Goal: Task Accomplishment & Management: Complete application form

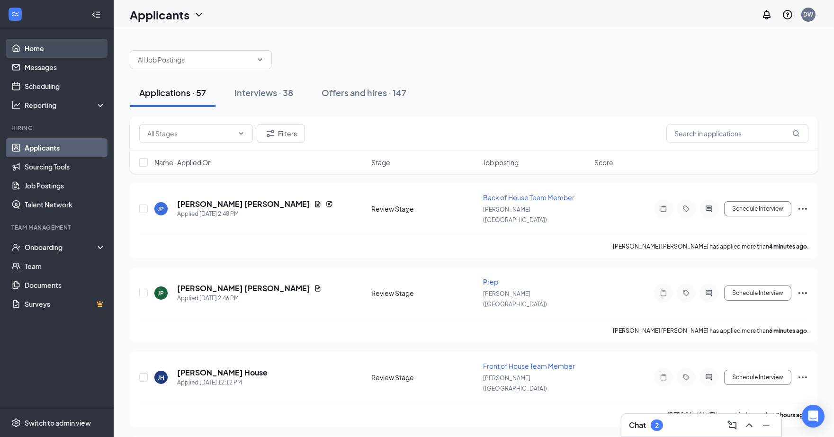
click at [61, 49] on link "Home" at bounding box center [65, 48] width 81 height 19
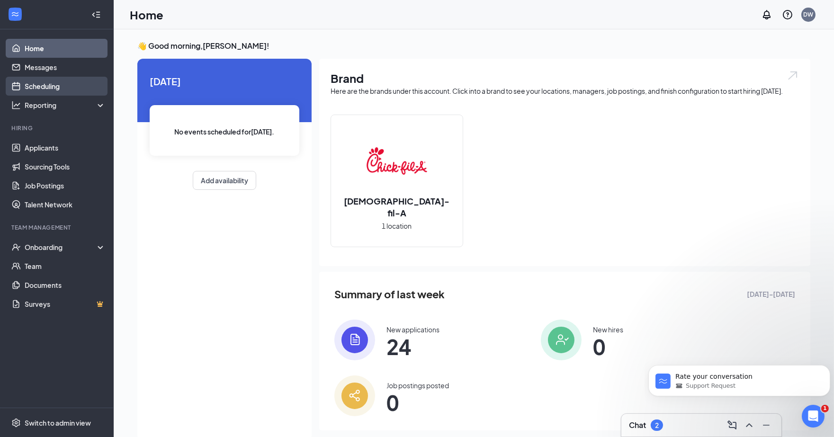
click at [53, 92] on link "Scheduling" at bounding box center [65, 86] width 81 height 19
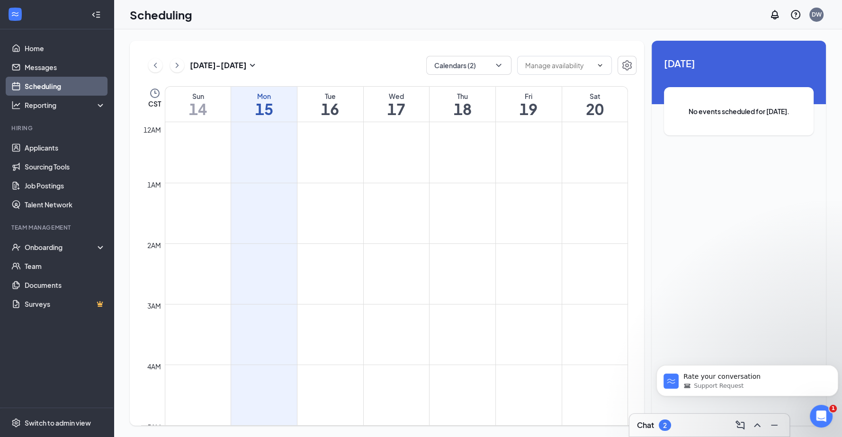
scroll to position [465, 0]
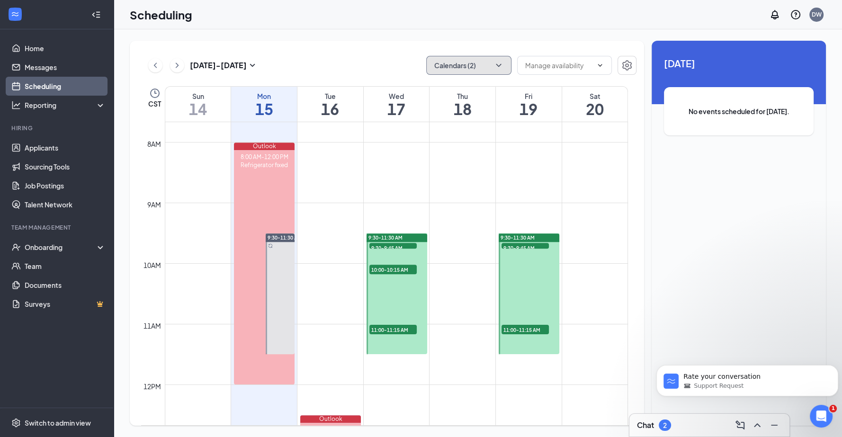
click at [493, 64] on button "Calendars (2)" at bounding box center [468, 65] width 85 height 19
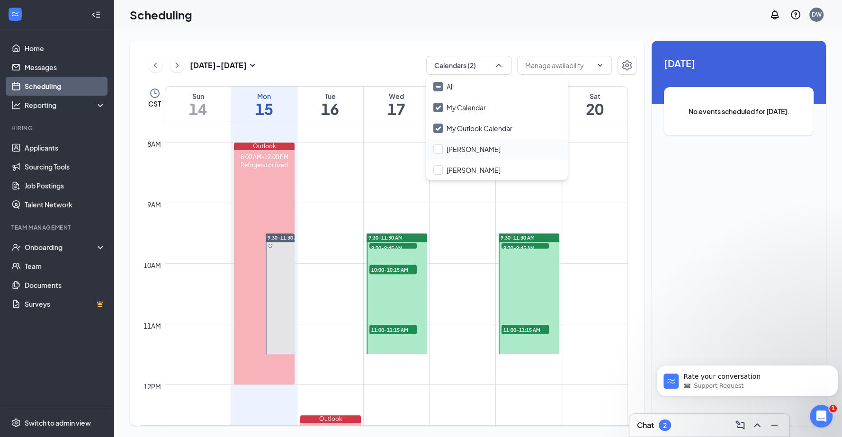
click at [463, 154] on div "[PERSON_NAME]" at bounding box center [497, 149] width 142 height 21
checkbox input "true"
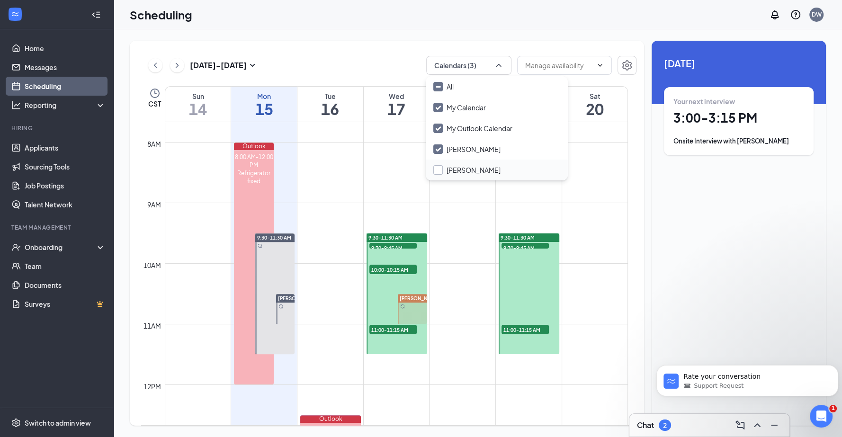
click at [443, 168] on input "[PERSON_NAME]" at bounding box center [466, 169] width 67 height 9
checkbox input "false"
checkbox input "true"
click at [396, 53] on div "[DATE] - [DATE] All calendars CST Sun 14 Mon 15 Tue 16 Wed 17 Thu 18 Fri 19 Sat…" at bounding box center [387, 233] width 514 height 385
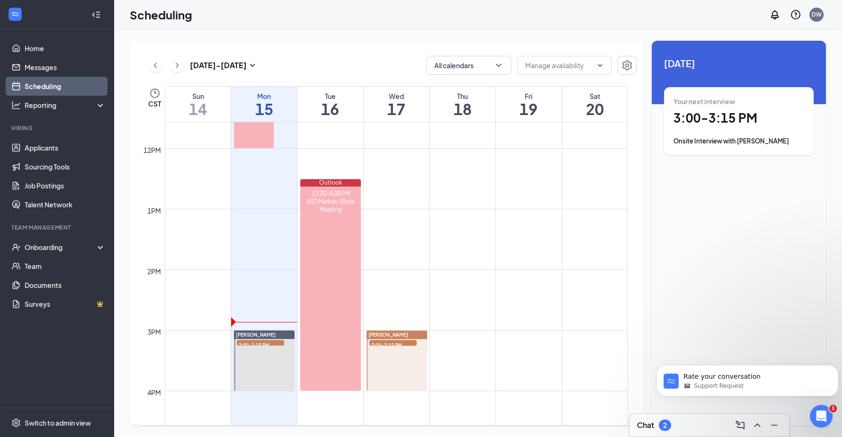
scroll to position [816, 0]
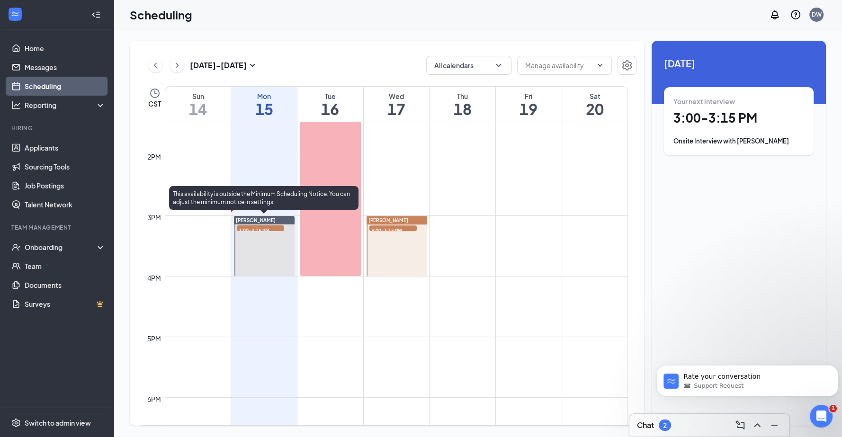
click at [273, 229] on span "3:00-3:15 PM" at bounding box center [260, 229] width 47 height 9
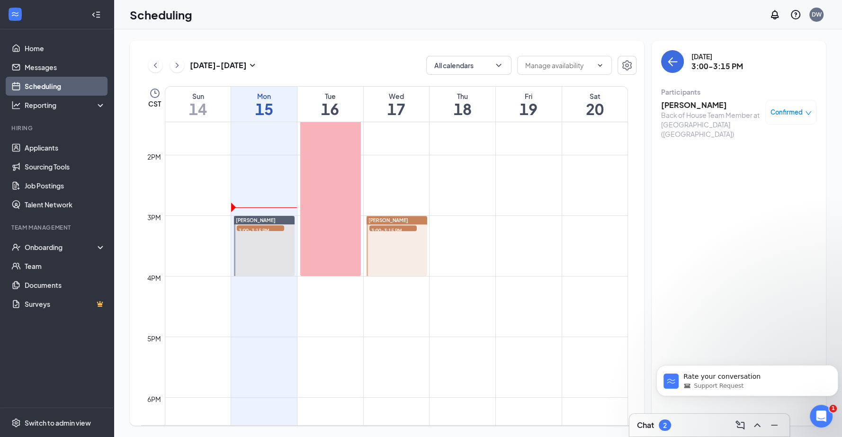
click at [689, 107] on h3 "[PERSON_NAME]" at bounding box center [710, 105] width 99 height 10
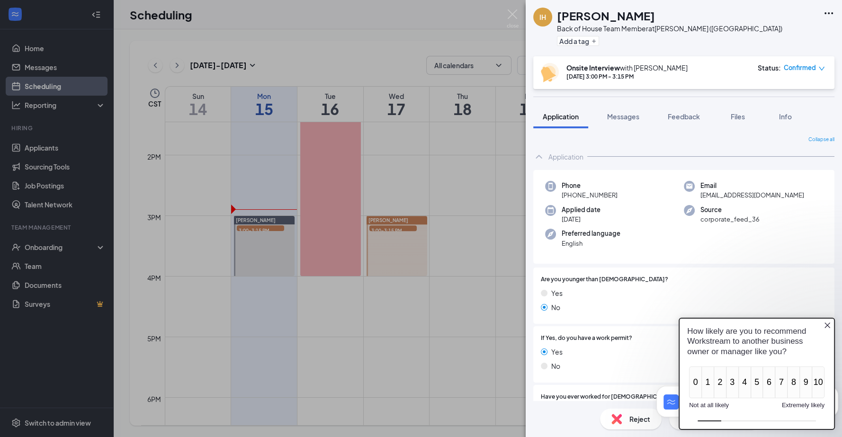
click at [828, 328] on icon "Close button" at bounding box center [827, 325] width 8 height 8
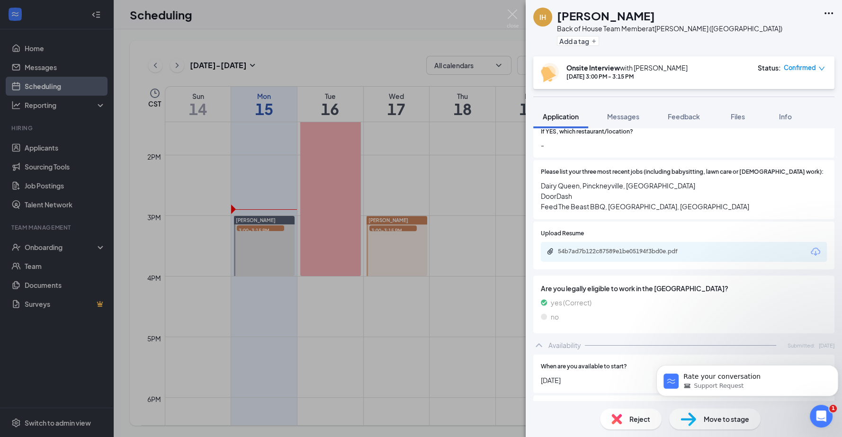
scroll to position [350, 0]
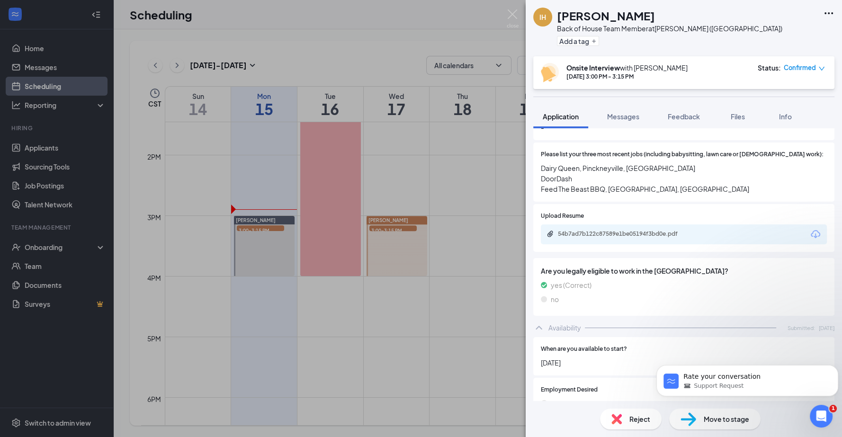
click at [641, 230] on div "54b7ad7b122c87589e1be05194f3bd0e.pdf" at bounding box center [622, 234] width 153 height 9
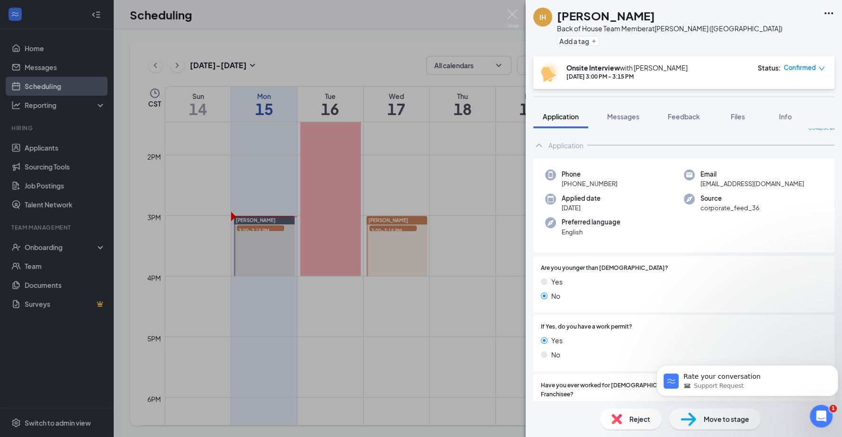
scroll to position [0, 0]
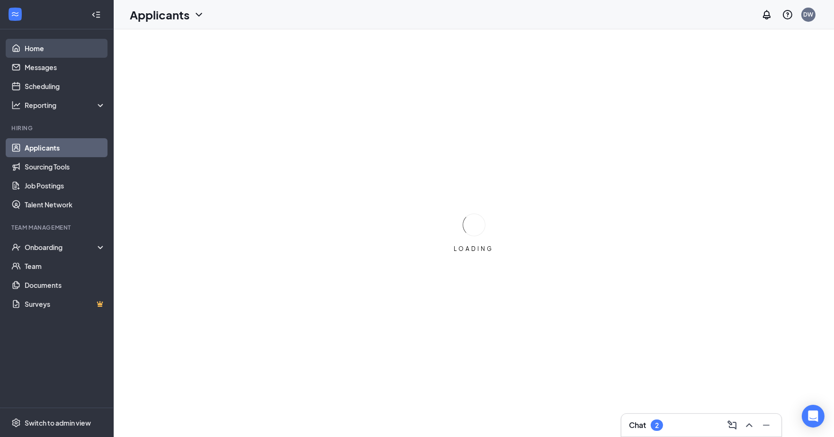
click at [51, 48] on link "Home" at bounding box center [65, 48] width 81 height 19
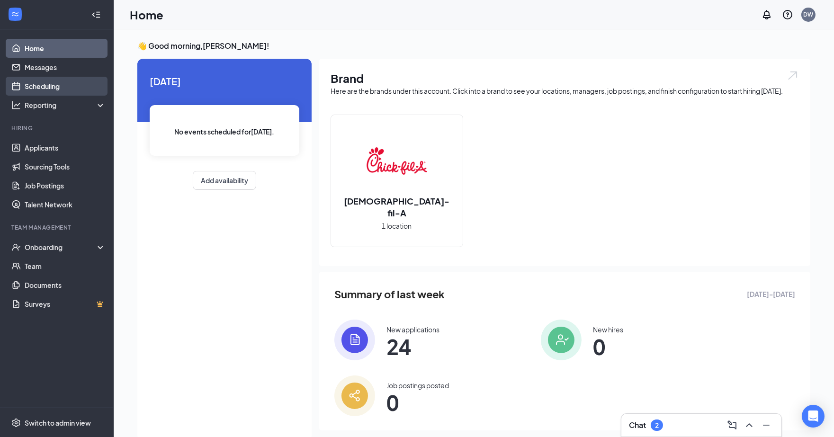
click at [60, 83] on link "Scheduling" at bounding box center [65, 86] width 81 height 19
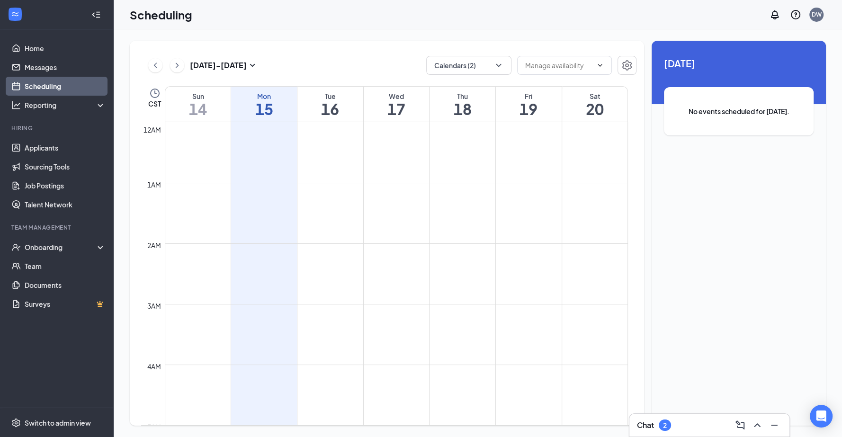
scroll to position [465, 0]
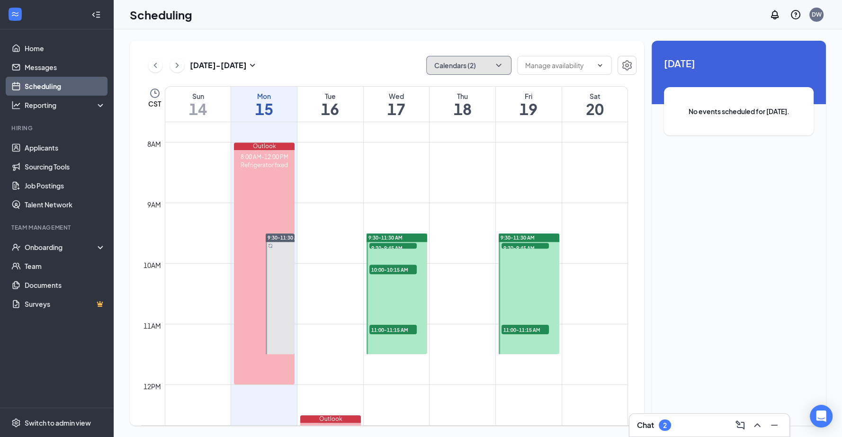
click at [502, 66] on icon "ChevronDown" at bounding box center [498, 65] width 9 height 9
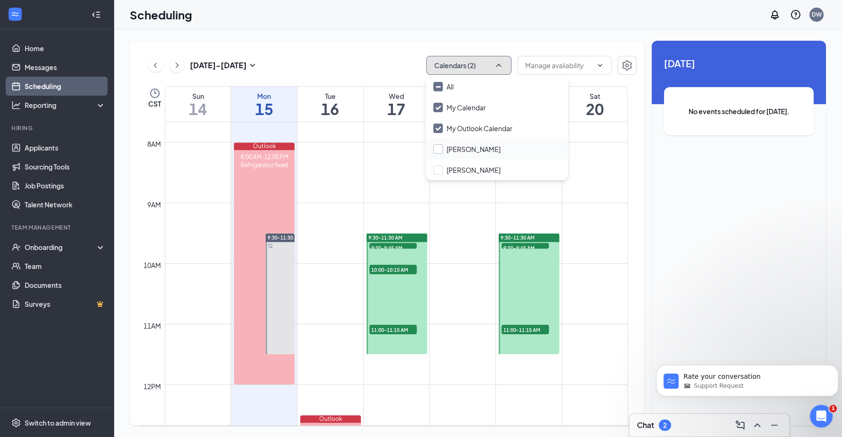
scroll to position [0, 0]
click at [462, 154] on div "[PERSON_NAME]" at bounding box center [497, 149] width 142 height 21
checkbox input "true"
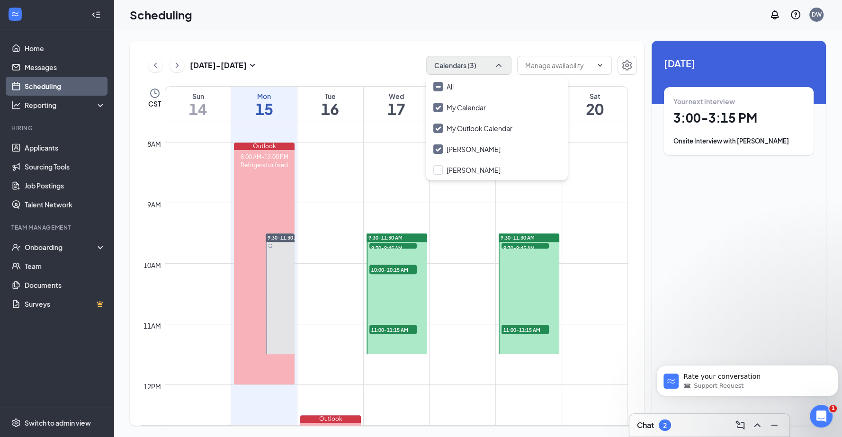
click at [311, 40] on div "Sep 14 - Sep 20 Calendars (3) CST Sun 14 Mon 15 Tue 16 Wed 17 Thu 18 Fri 19 Sat…" at bounding box center [478, 233] width 728 height 408
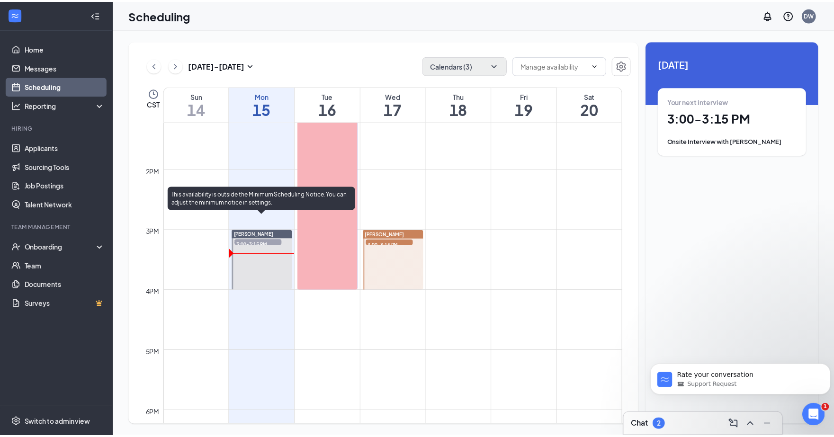
scroll to position [816, 0]
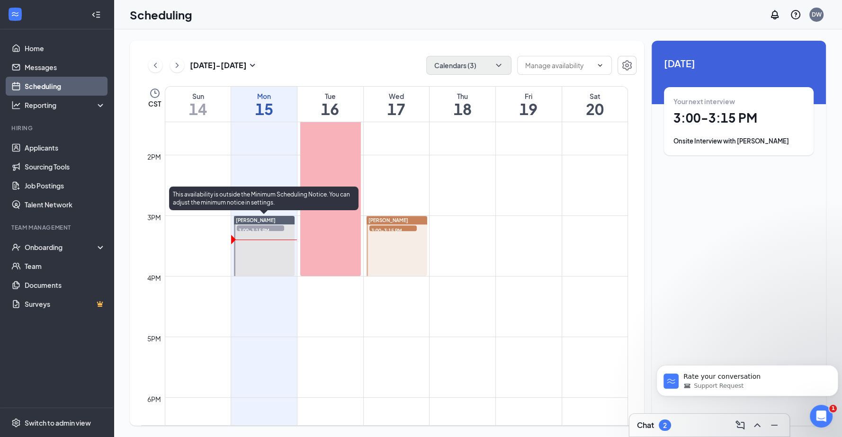
click at [262, 228] on span "3:00-3:15 PM" at bounding box center [260, 229] width 47 height 9
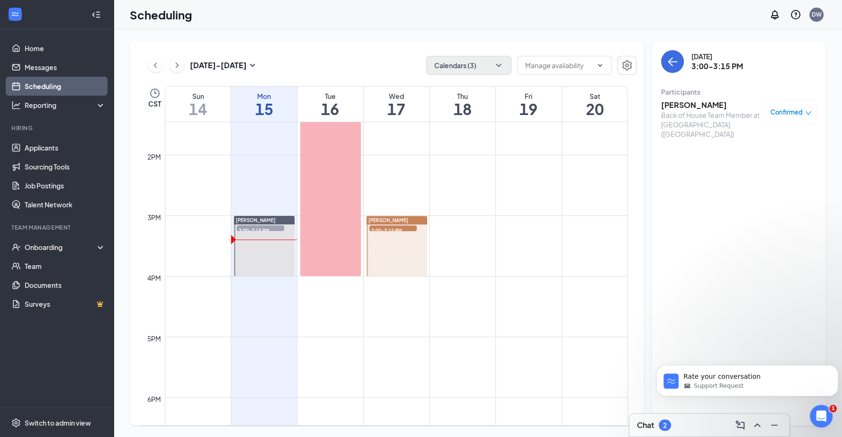
click at [683, 107] on h3 "[PERSON_NAME]" at bounding box center [710, 105] width 99 height 10
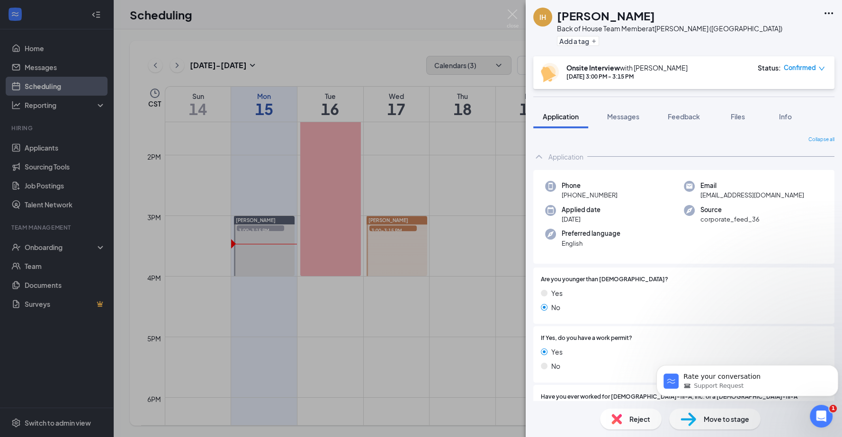
click at [648, 191] on div "Phone +1 (618) 571-6771" at bounding box center [614, 190] width 139 height 19
click at [713, 422] on span "Move to stage" at bounding box center [726, 419] width 45 height 10
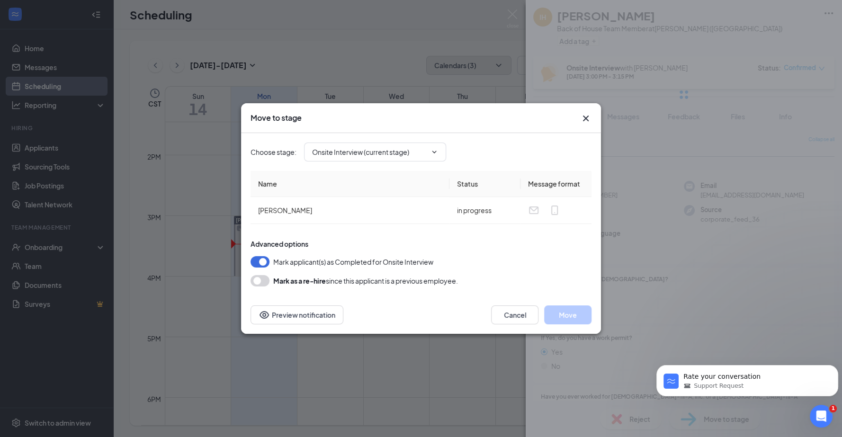
type input "Hiring Complete (final stage)"
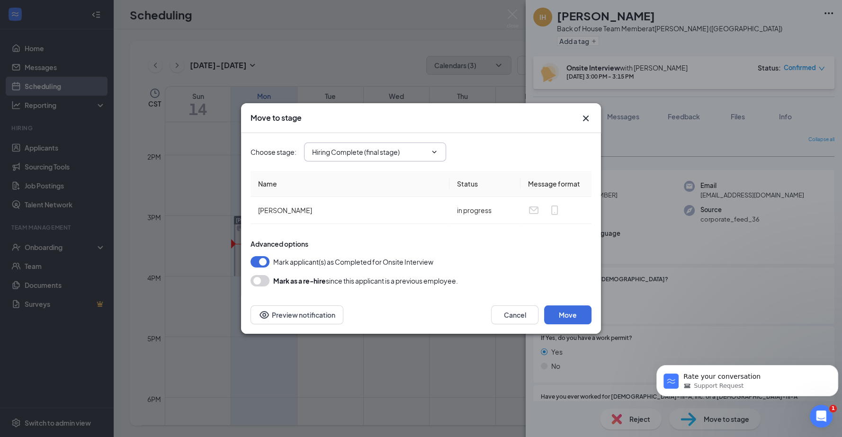
click at [377, 150] on input "Hiring Complete (final stage)" at bounding box center [369, 152] width 115 height 10
click at [401, 257] on div "Hiring Complete (final stage)" at bounding box center [364, 256] width 88 height 10
click at [483, 154] on div "Choose stage : Hiring Complete (final stage) Application Availability Review St…" at bounding box center [421, 152] width 341 height 19
click at [573, 312] on button "Move" at bounding box center [567, 314] width 47 height 19
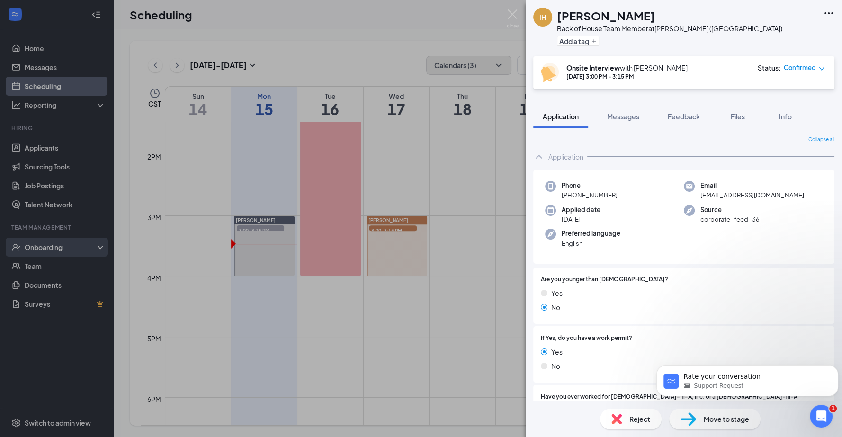
click at [58, 246] on div "IH [PERSON_NAME] Back of House Team Member at [GEOGRAPHIC_DATA] ([GEOGRAPHIC_DA…" at bounding box center [421, 218] width 842 height 437
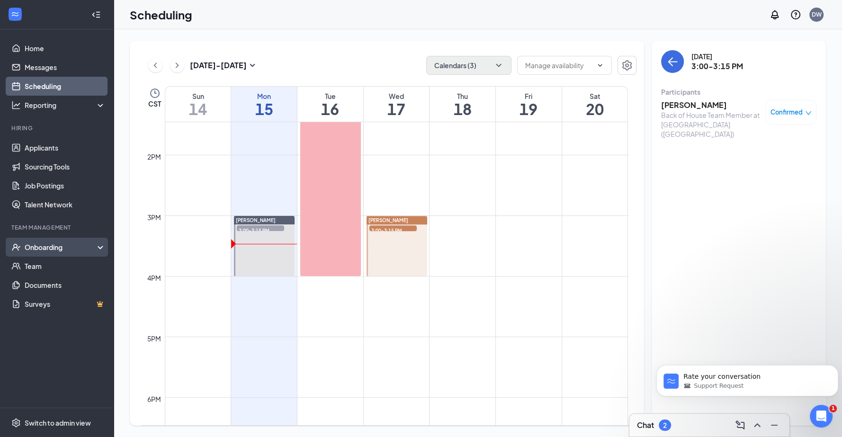
click at [70, 248] on div "Onboarding" at bounding box center [61, 246] width 73 height 9
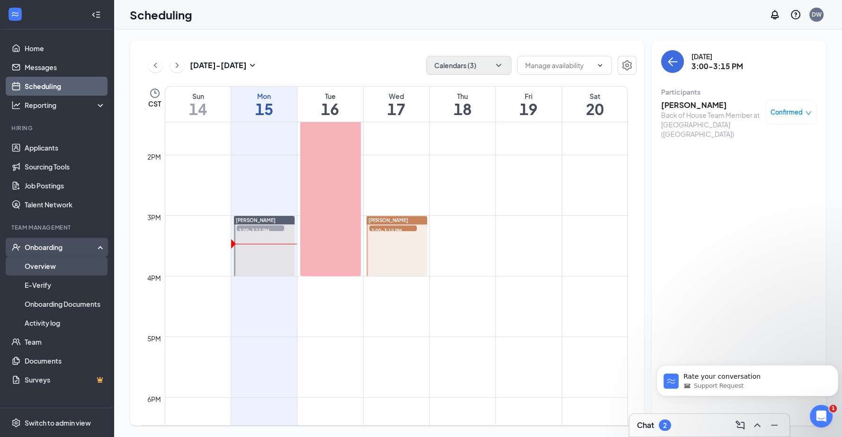
click at [69, 271] on link "Overview" at bounding box center [65, 266] width 81 height 19
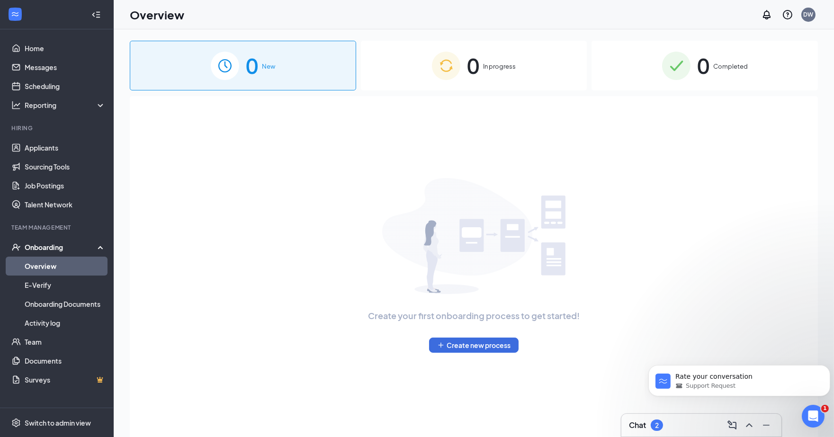
click at [408, 68] on div "0 In progress" at bounding box center [474, 66] width 226 height 50
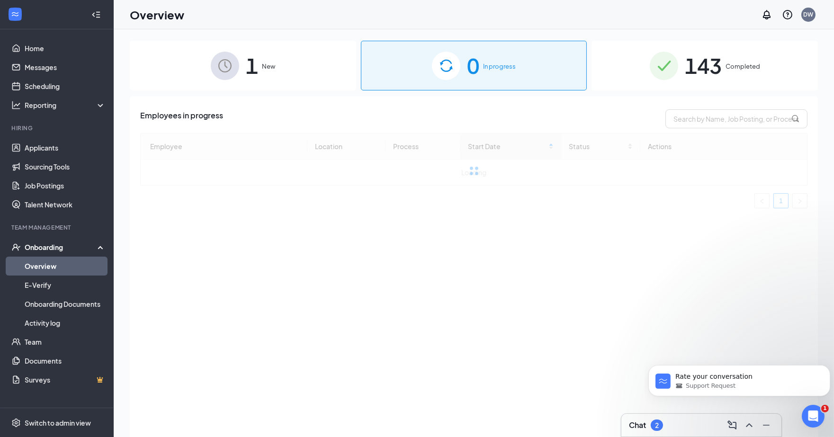
click at [295, 81] on div "1 New" at bounding box center [243, 66] width 226 height 50
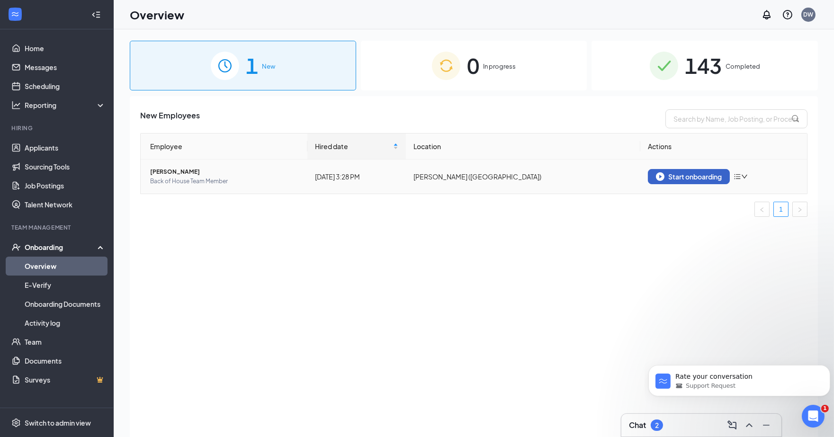
click at [679, 175] on div "Start onboarding" at bounding box center [689, 176] width 66 height 9
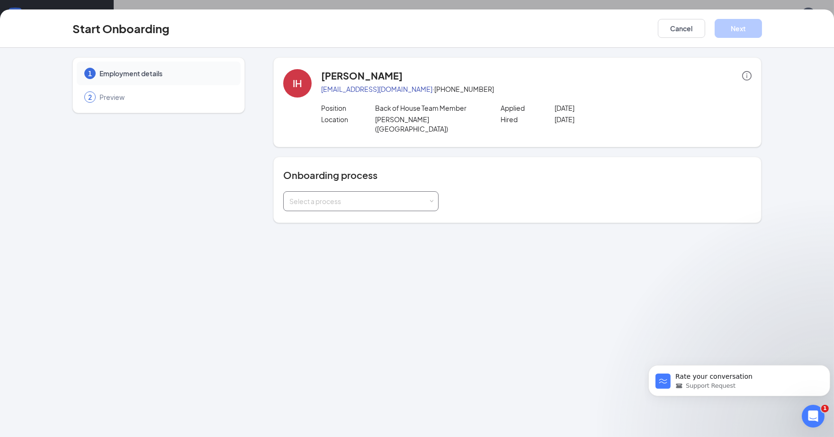
click at [404, 192] on div "Select a process" at bounding box center [360, 201] width 143 height 19
click at [380, 215] on li "Chick-fil-A Marion Onboarding" at bounding box center [360, 210] width 155 height 17
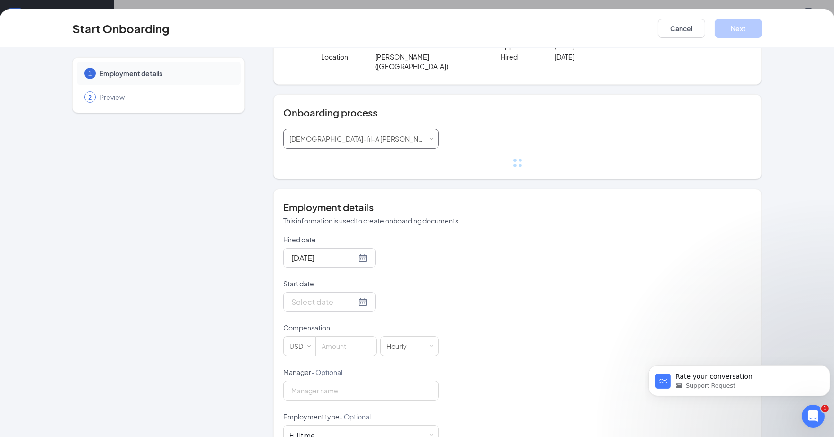
scroll to position [140, 0]
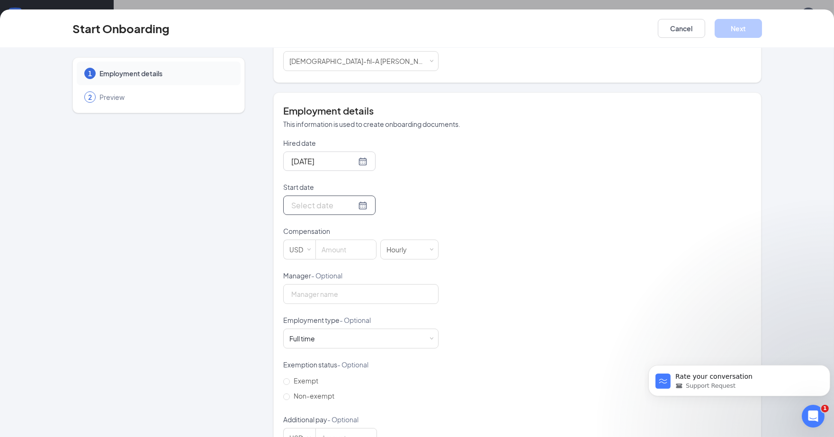
click at [346, 199] on div at bounding box center [329, 205] width 76 height 12
type input "Sep 22, 2025"
click at [309, 298] on div "22" at bounding box center [314, 303] width 11 height 11
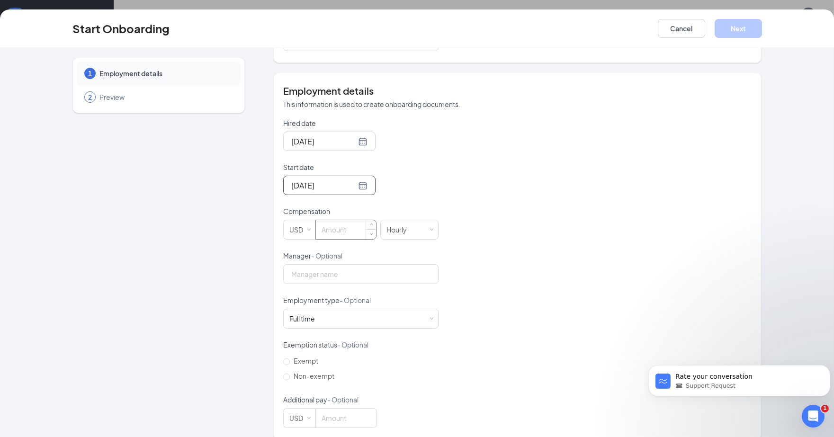
click at [339, 220] on input at bounding box center [346, 229] width 60 height 19
type input "15"
type input "Joe Colman"
click at [284, 374] on input "Non-exempt" at bounding box center [286, 377] width 7 height 7
radio input "true"
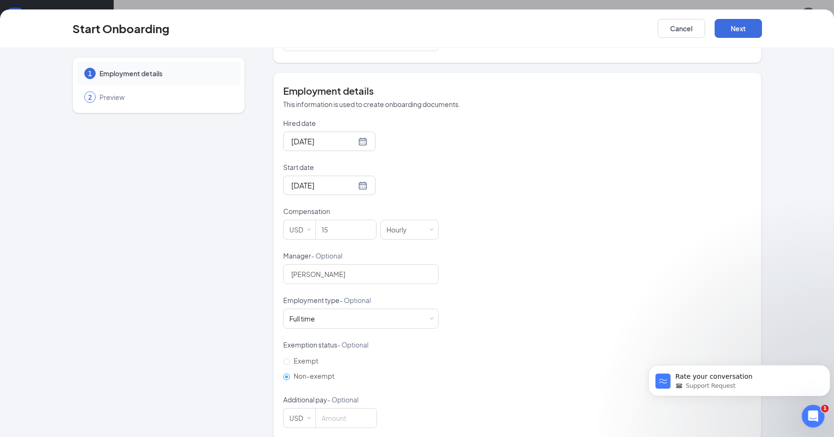
click at [505, 319] on div "Hired date Sep 15, 2025 Start date Sep 22, 2025 Sep 2025 Su Mo Tu We Th Fr Sa 3…" at bounding box center [517, 273] width 468 height 310
click at [301, 374] on form "Hired date Sep 15, 2025 Start date Sep 22, 2025 Sep 2025 Su Mo Tu We Th Fr Sa 3…" at bounding box center [360, 273] width 155 height 310
click at [305, 368] on label "Non-exempt" at bounding box center [310, 375] width 55 height 15
click at [290, 374] on input "Non-exempt" at bounding box center [286, 377] width 7 height 7
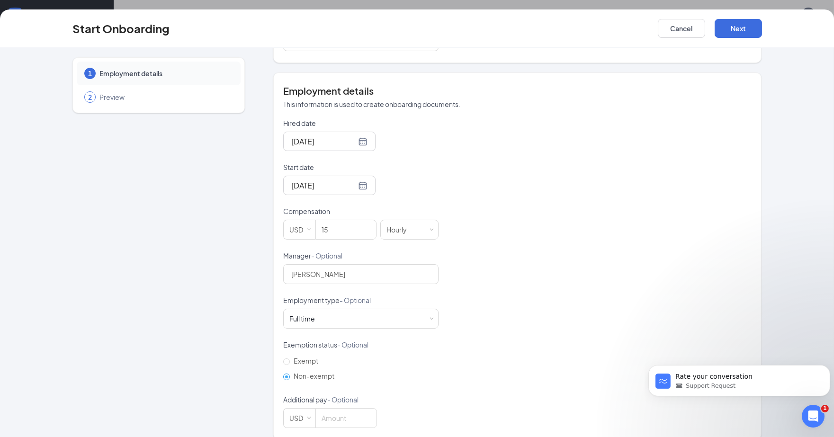
click at [546, 294] on div "Hired date Sep 15, 2025 Start date Sep 22, 2025 Sep 2025 Su Mo Tu We Th Fr Sa 3…" at bounding box center [517, 273] width 468 height 310
click at [736, 27] on button "Next" at bounding box center [738, 28] width 47 height 19
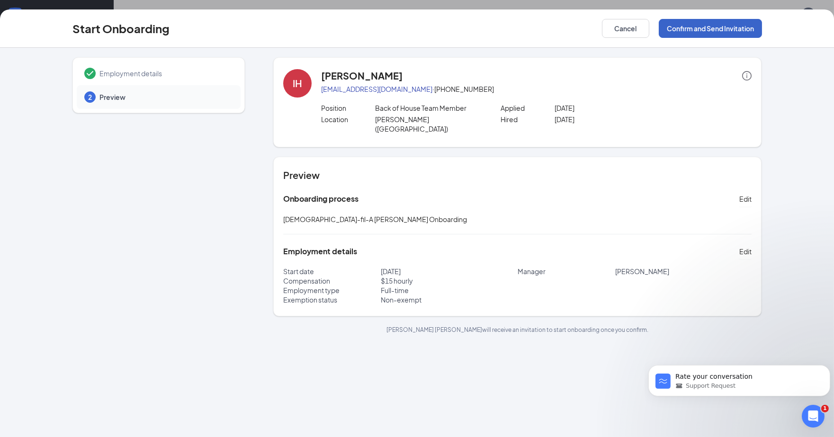
click at [722, 28] on button "Confirm and Send Invitation" at bounding box center [710, 28] width 103 height 19
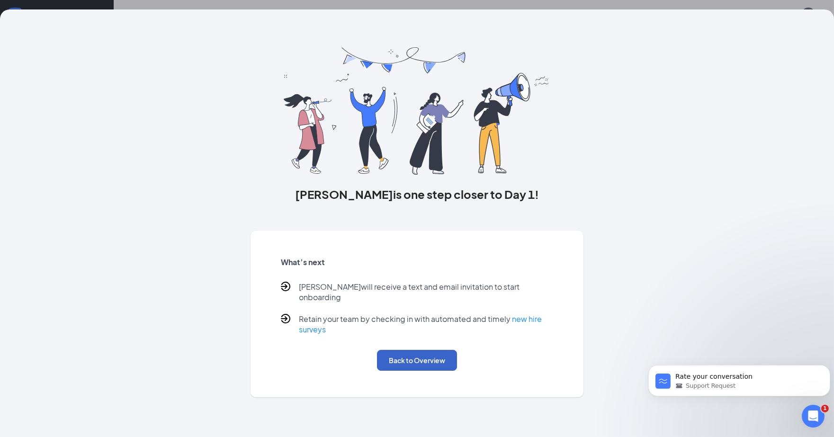
click at [422, 354] on button "Back to Overview" at bounding box center [417, 360] width 80 height 21
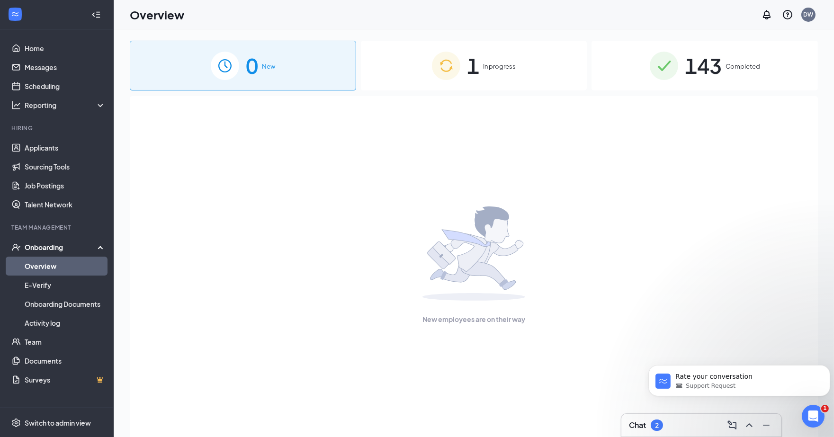
click at [369, 69] on div "1 In progress" at bounding box center [474, 66] width 226 height 50
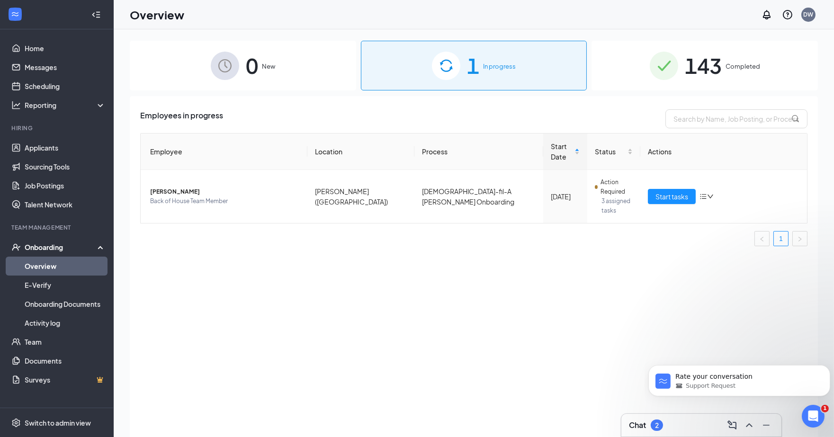
click at [664, 432] on div "Chat 2" at bounding box center [701, 425] width 145 height 15
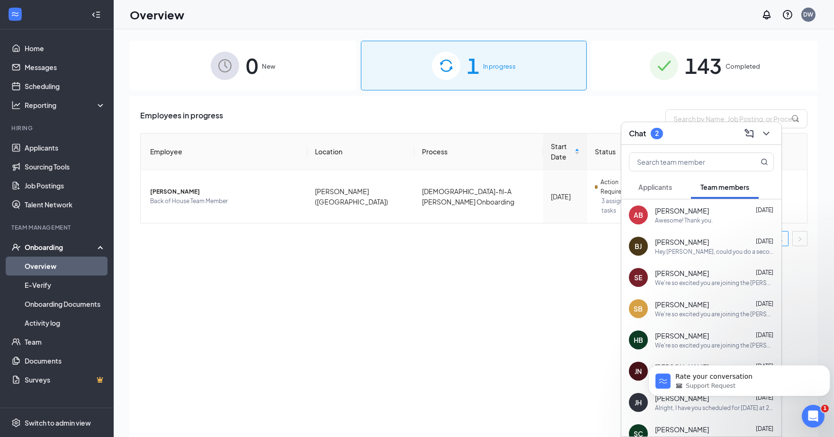
click at [654, 183] on div "Applicants" at bounding box center [655, 186] width 34 height 9
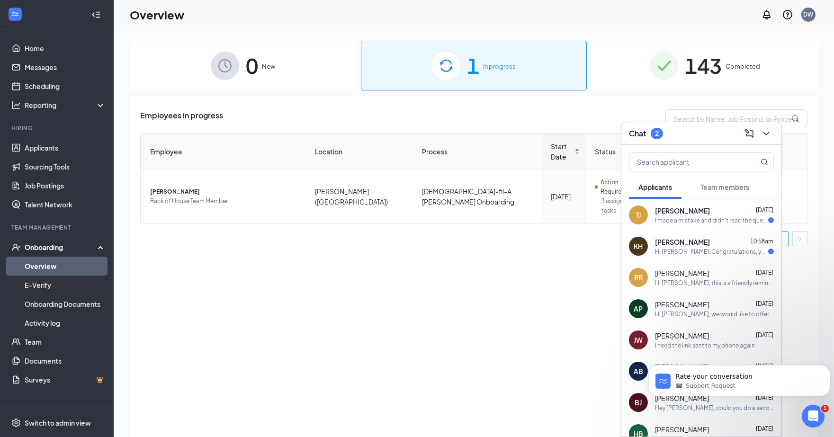
click at [701, 216] on div "I made a mistake and didn't read the question I am over 18 not younger sorry" at bounding box center [711, 220] width 113 height 8
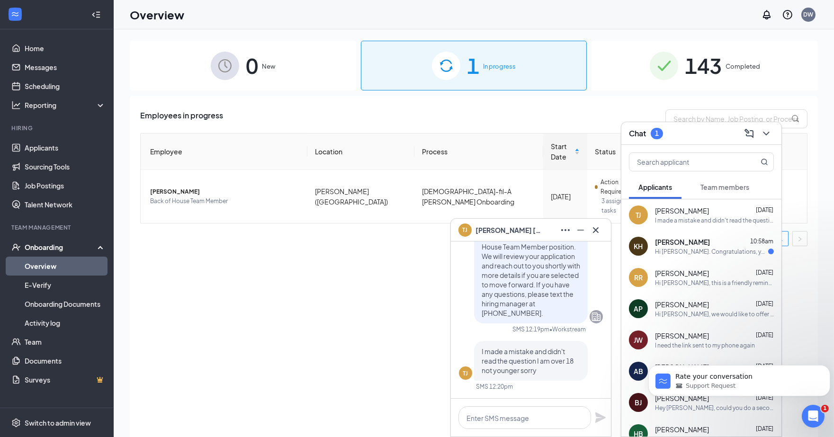
click at [674, 252] on div "Hi Kayla Harmon. Congratulations, your onsite interview with Chick-fil-A for Fr…" at bounding box center [711, 252] width 113 height 8
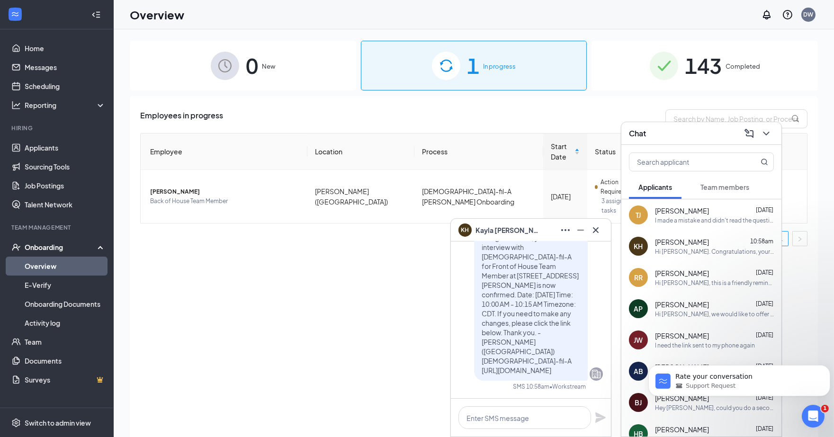
click at [310, 294] on div "Employees in progress Employee Location Process Start Date Status Actions Ian H…" at bounding box center [474, 278] width 688 height 365
